Goal: Task Accomplishment & Management: Manage account settings

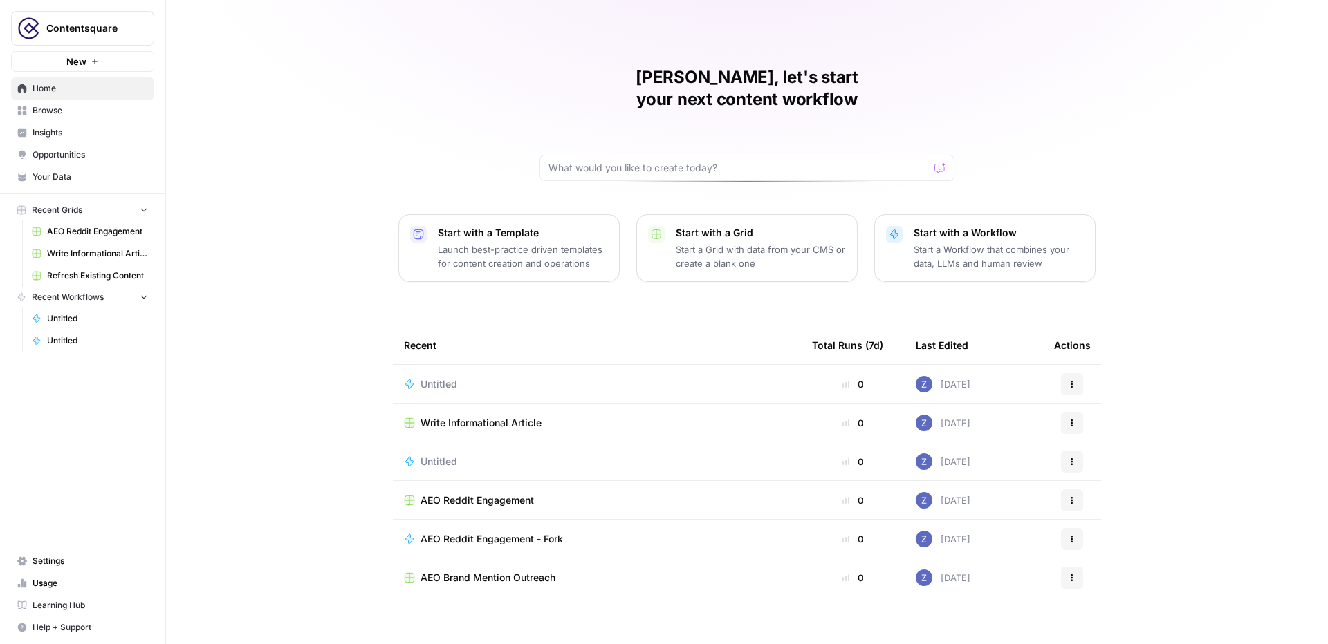
click at [114, 25] on span "Contentsquare" at bounding box center [88, 28] width 84 height 14
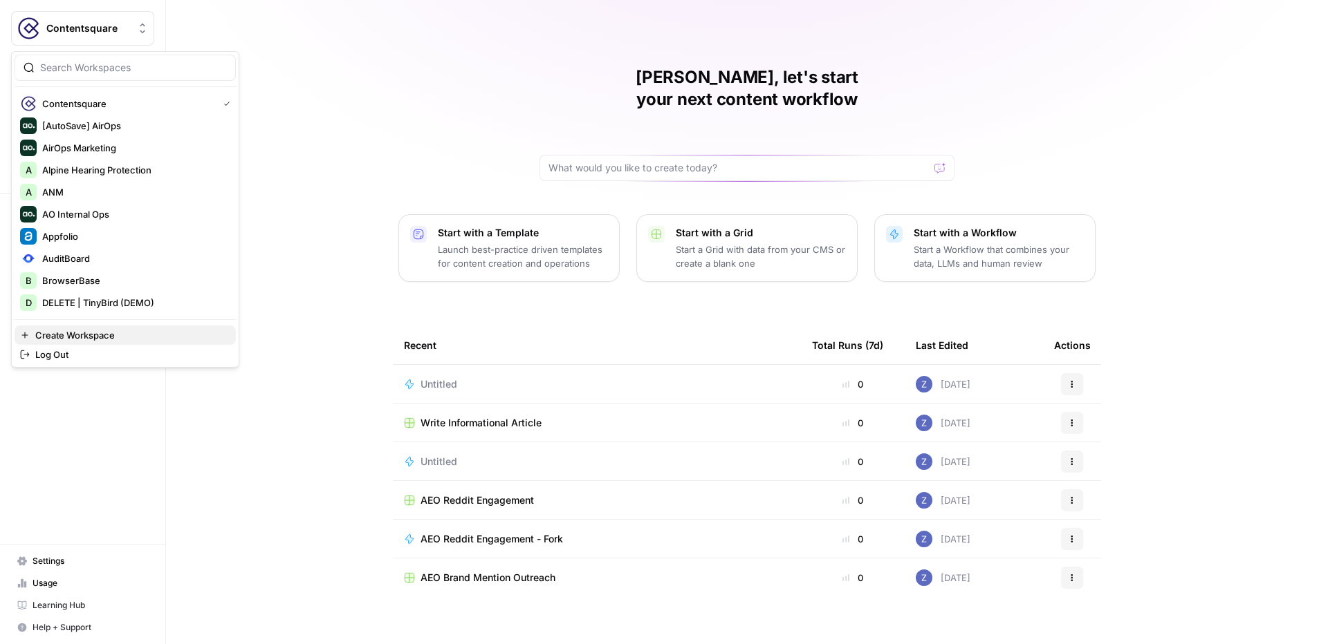
click at [99, 328] on span "Create Workspace" at bounding box center [129, 335] width 189 height 14
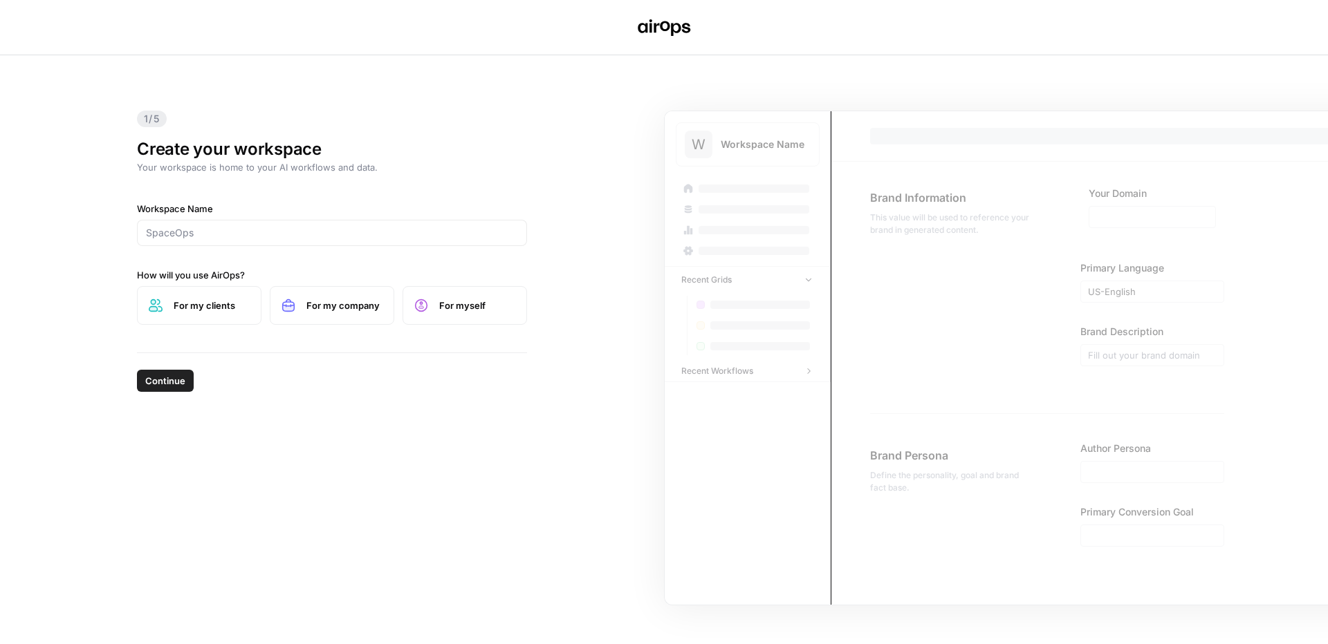
click at [266, 224] on div at bounding box center [332, 233] width 390 height 26
type input "Hologram"
click at [357, 315] on label "For my company" at bounding box center [332, 305] width 124 height 39
click at [153, 387] on span "Continue" at bounding box center [165, 381] width 40 height 14
